Goal: Find specific page/section: Find specific page/section

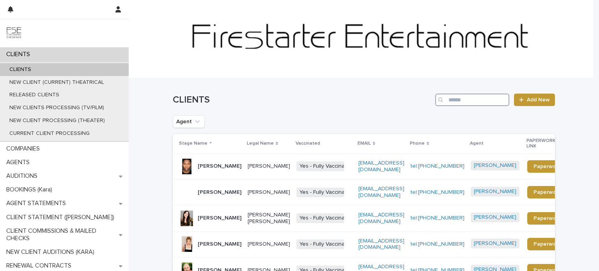
click at [493, 98] on input "Search" at bounding box center [472, 100] width 74 height 12
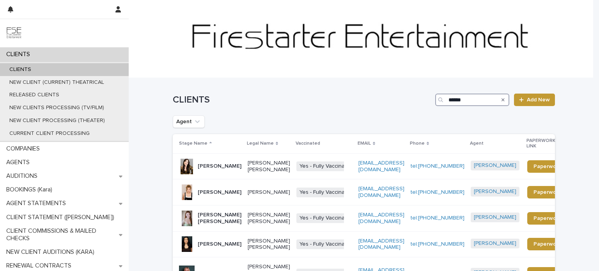
type input "******"
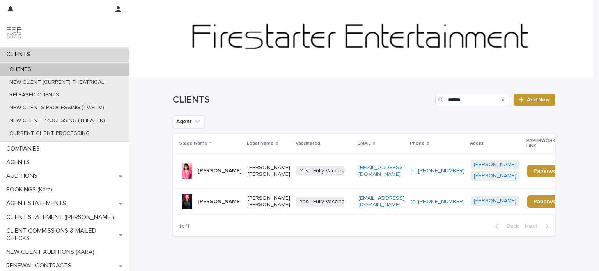
click at [220, 177] on div "[PERSON_NAME]" at bounding box center [220, 171] width 44 height 13
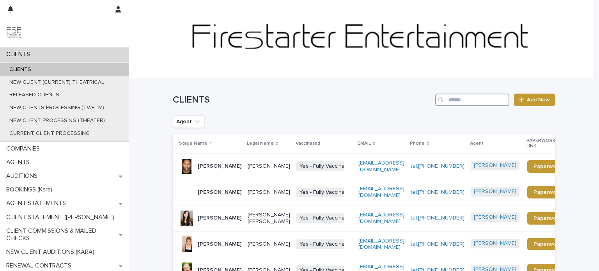
click at [465, 101] on input "Search" at bounding box center [472, 100] width 74 height 12
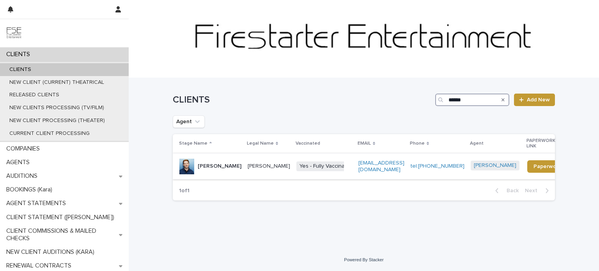
type input "******"
click at [271, 173] on div "[PERSON_NAME]" at bounding box center [269, 166] width 43 height 13
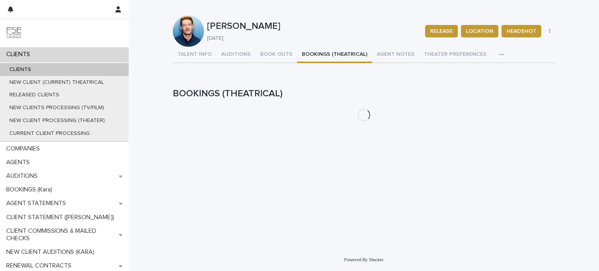
click at [319, 54] on button "BOOKINGS (THEATRICAL)" at bounding box center [334, 55] width 75 height 16
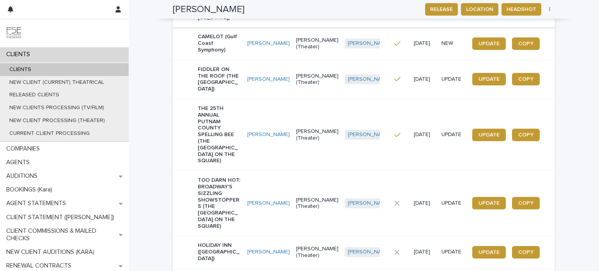
scroll to position [234, 0]
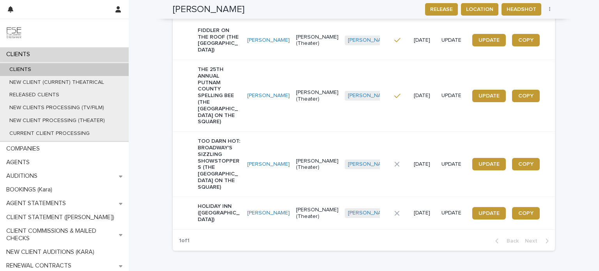
click at [234, 203] on p "HOLIDAY INN ([GEOGRAPHIC_DATA])" at bounding box center [219, 213] width 43 height 20
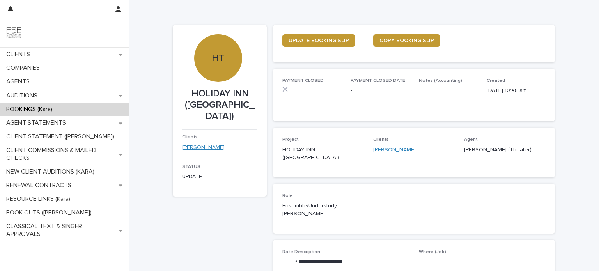
click at [210, 148] on link "[PERSON_NAME]" at bounding box center [203, 148] width 43 height 8
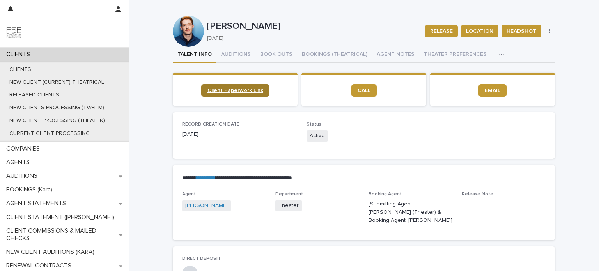
click at [233, 89] on span "Client Paperwork Link" at bounding box center [236, 90] width 56 height 5
